Goal: Navigation & Orientation: Find specific page/section

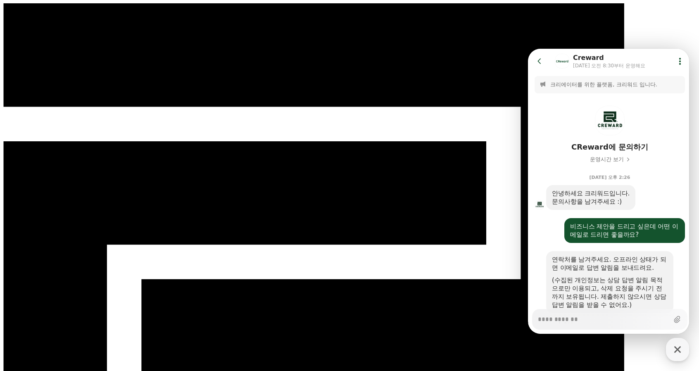
scroll to position [1278, 0]
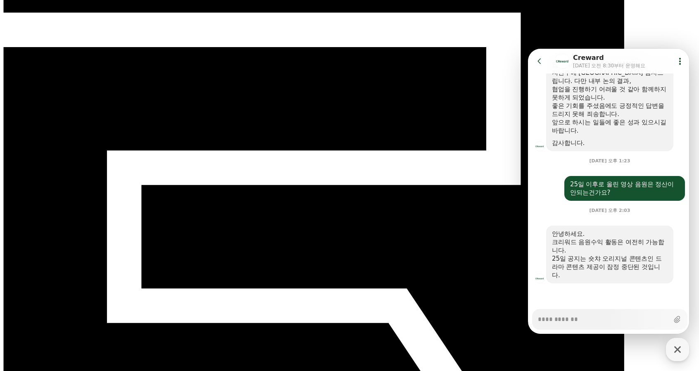
scroll to position [124, 0]
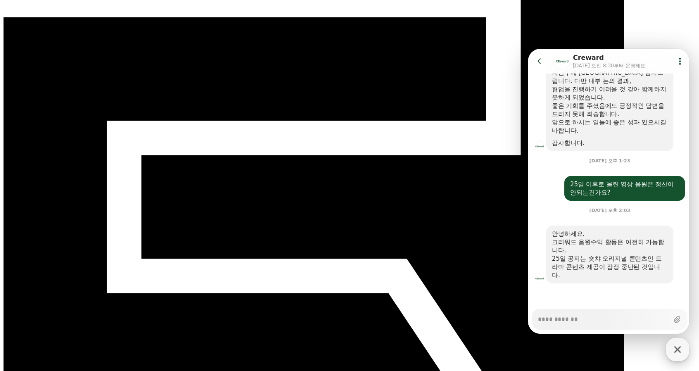
click at [675, 347] on icon "button" at bounding box center [677, 349] width 15 height 15
type textarea "*"
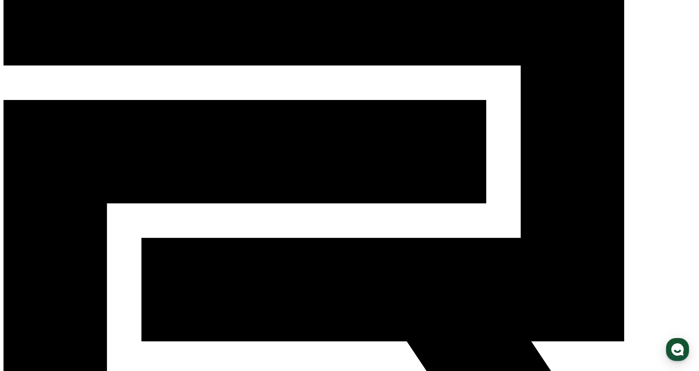
scroll to position [0, 0]
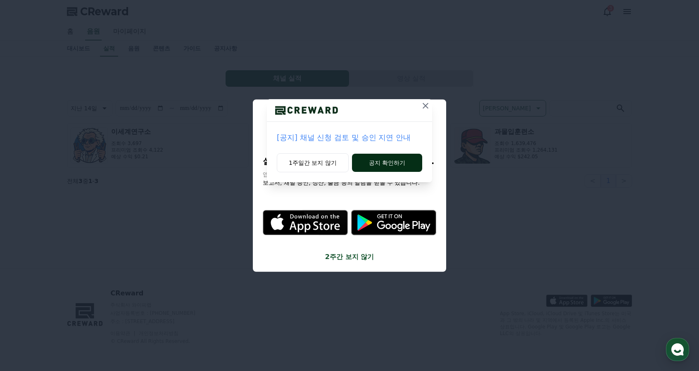
click at [383, 162] on button "공지 확인하기" at bounding box center [387, 163] width 70 height 18
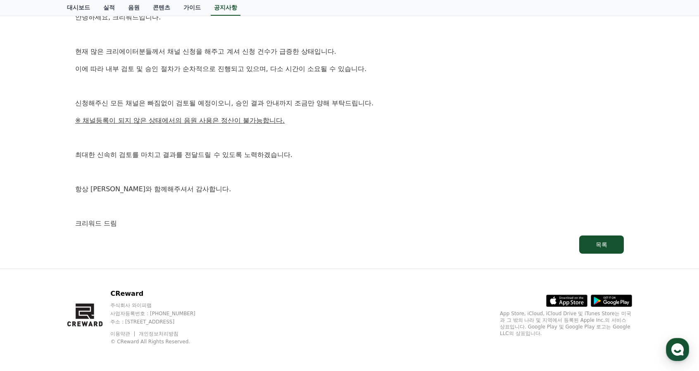
scroll to position [24, 0]
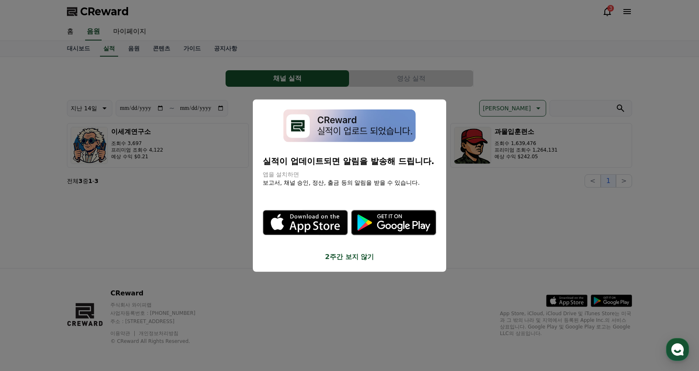
click at [355, 258] on button "2주간 보지 않기" at bounding box center [350, 257] width 174 height 10
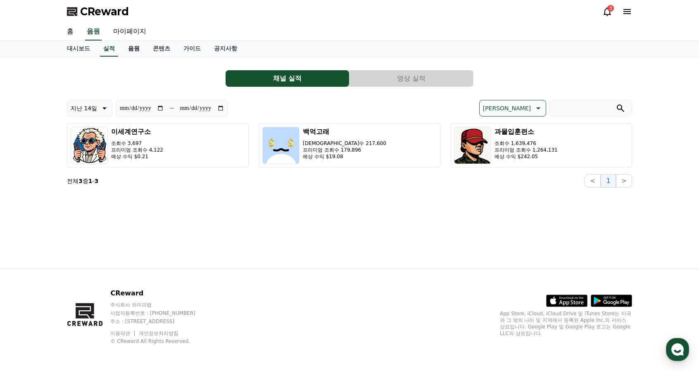
click at [136, 47] on link "음원" at bounding box center [134, 49] width 25 height 16
